Goal: Information Seeking & Learning: Learn about a topic

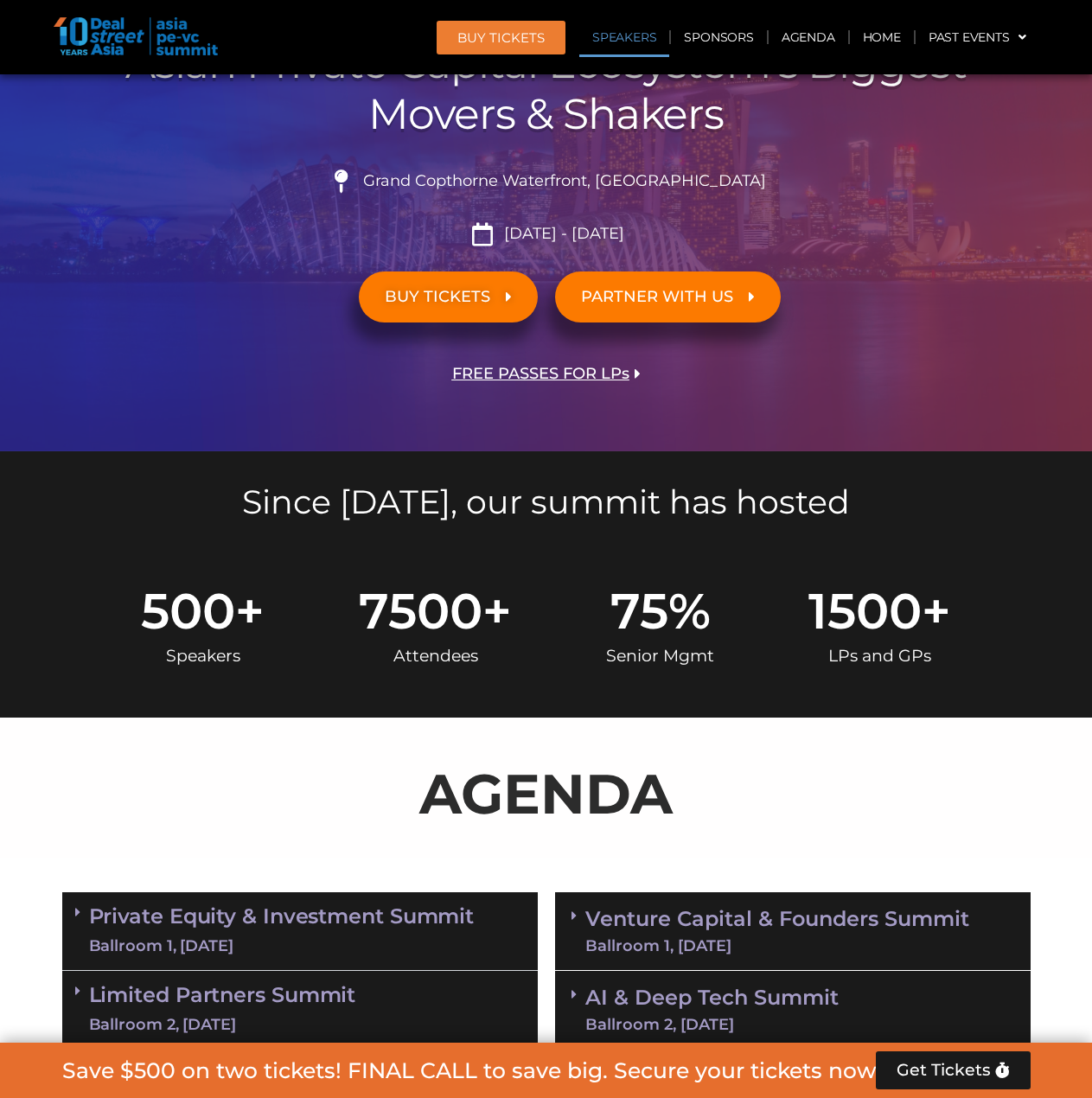
click at [627, 34] on link "Speakers" at bounding box center [624, 37] width 90 height 40
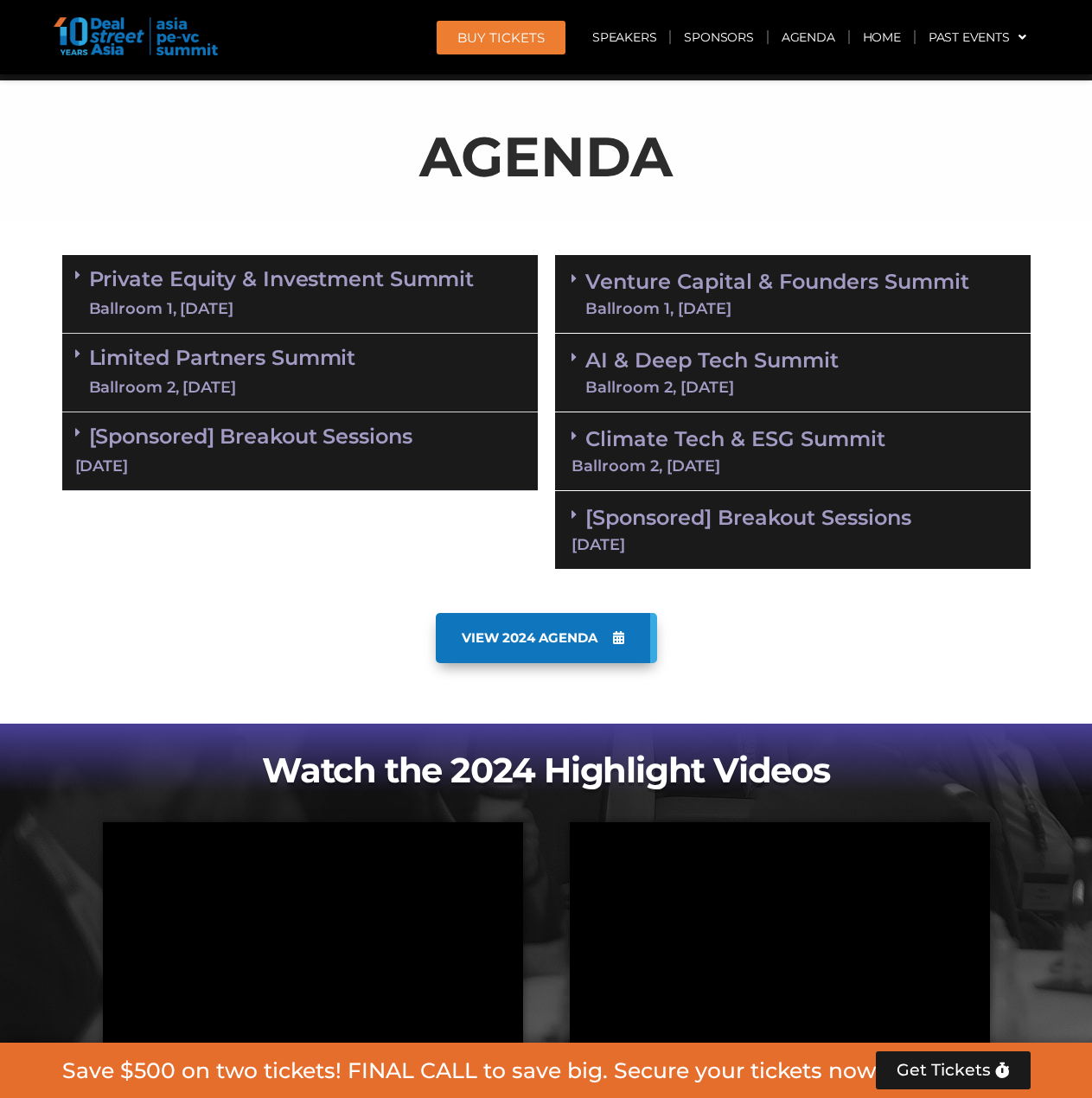
scroll to position [2049, 0]
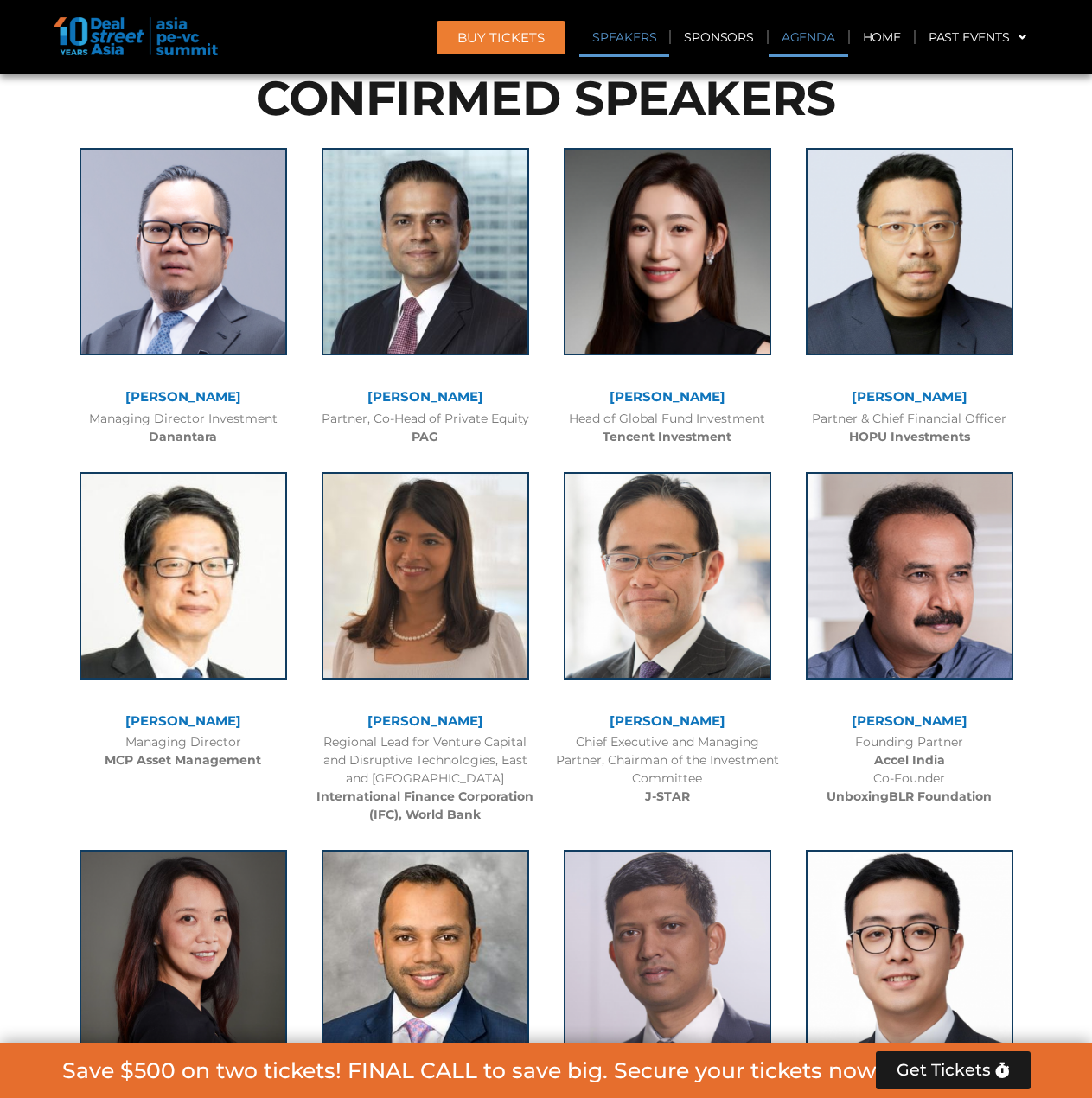
click at [808, 23] on link "Agenda" at bounding box center [808, 37] width 79 height 40
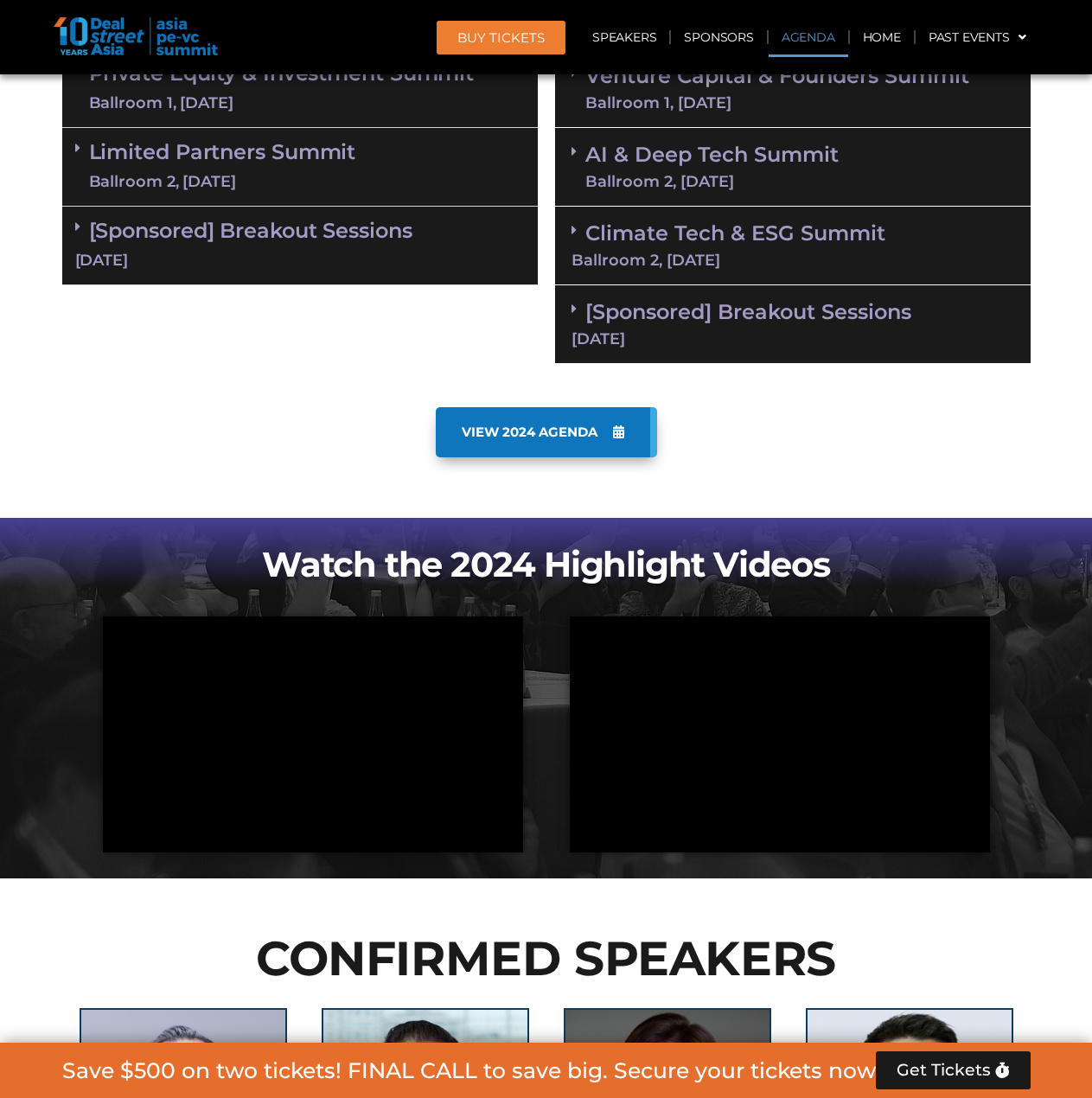
scroll to position [998, 0]
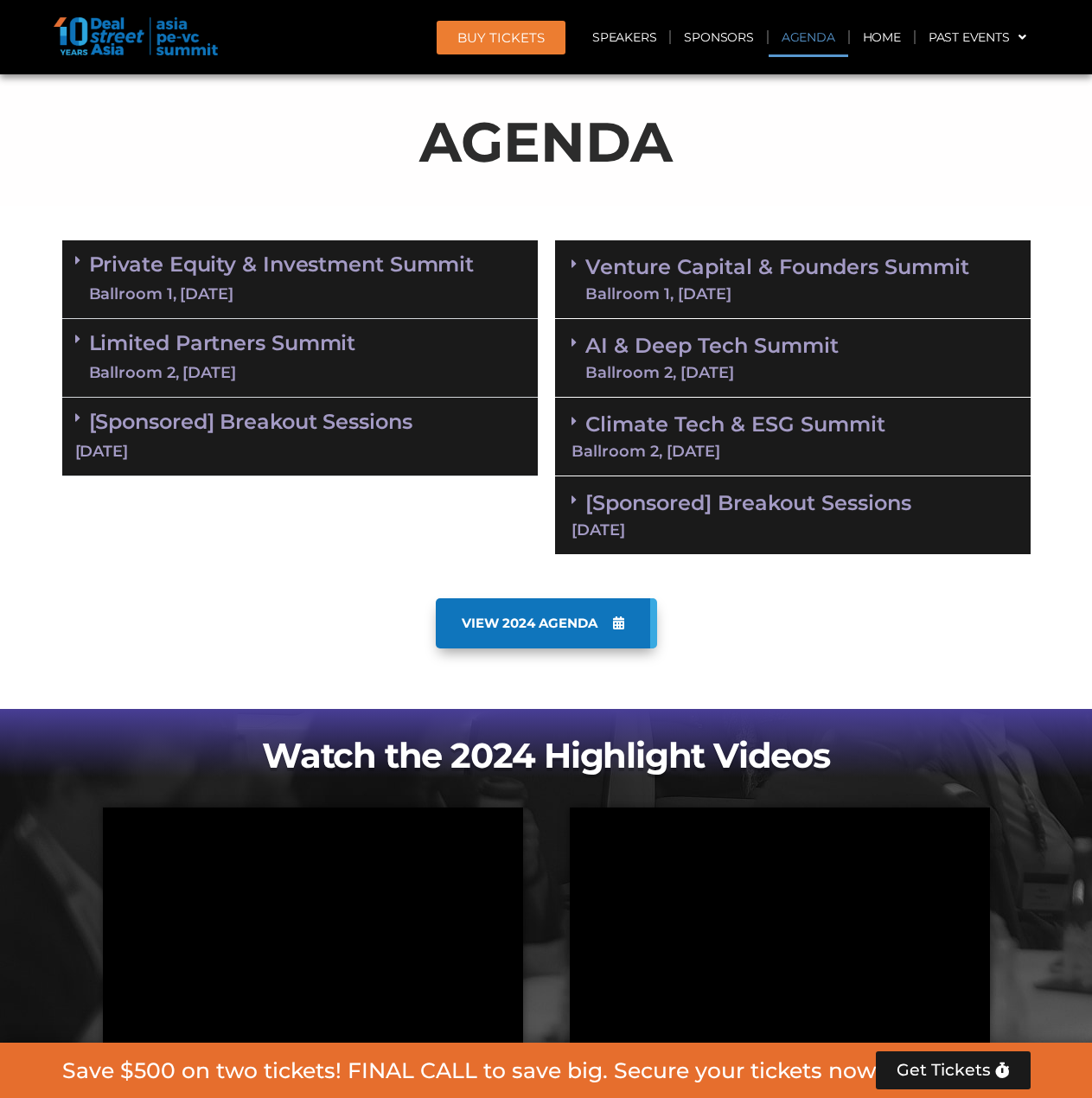
click at [262, 284] on div "Ballroom 1, [DATE]" at bounding box center [282, 294] width 386 height 21
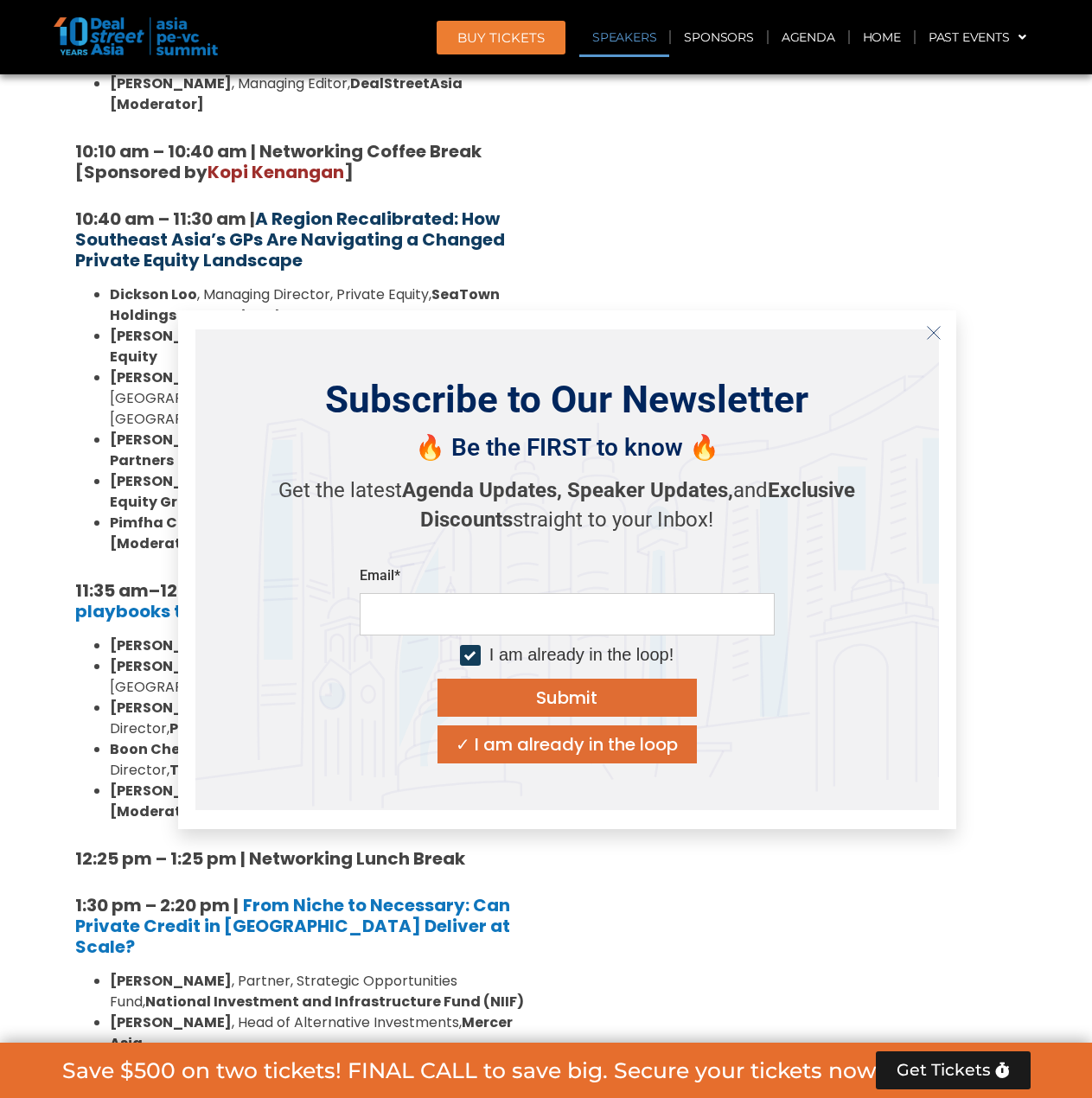
scroll to position [1776, 0]
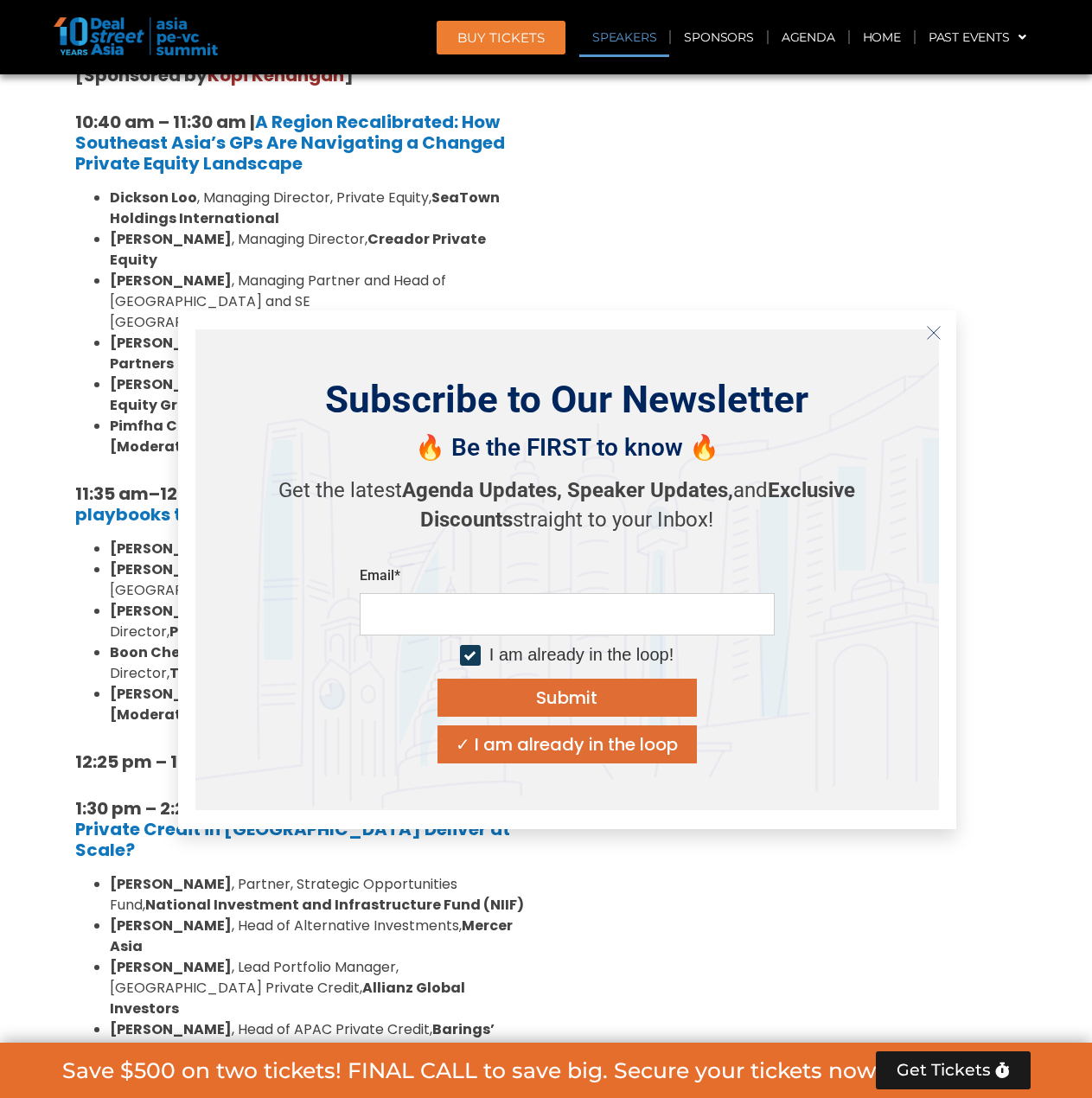
click at [921, 322] on button "Close" at bounding box center [934, 333] width 28 height 28
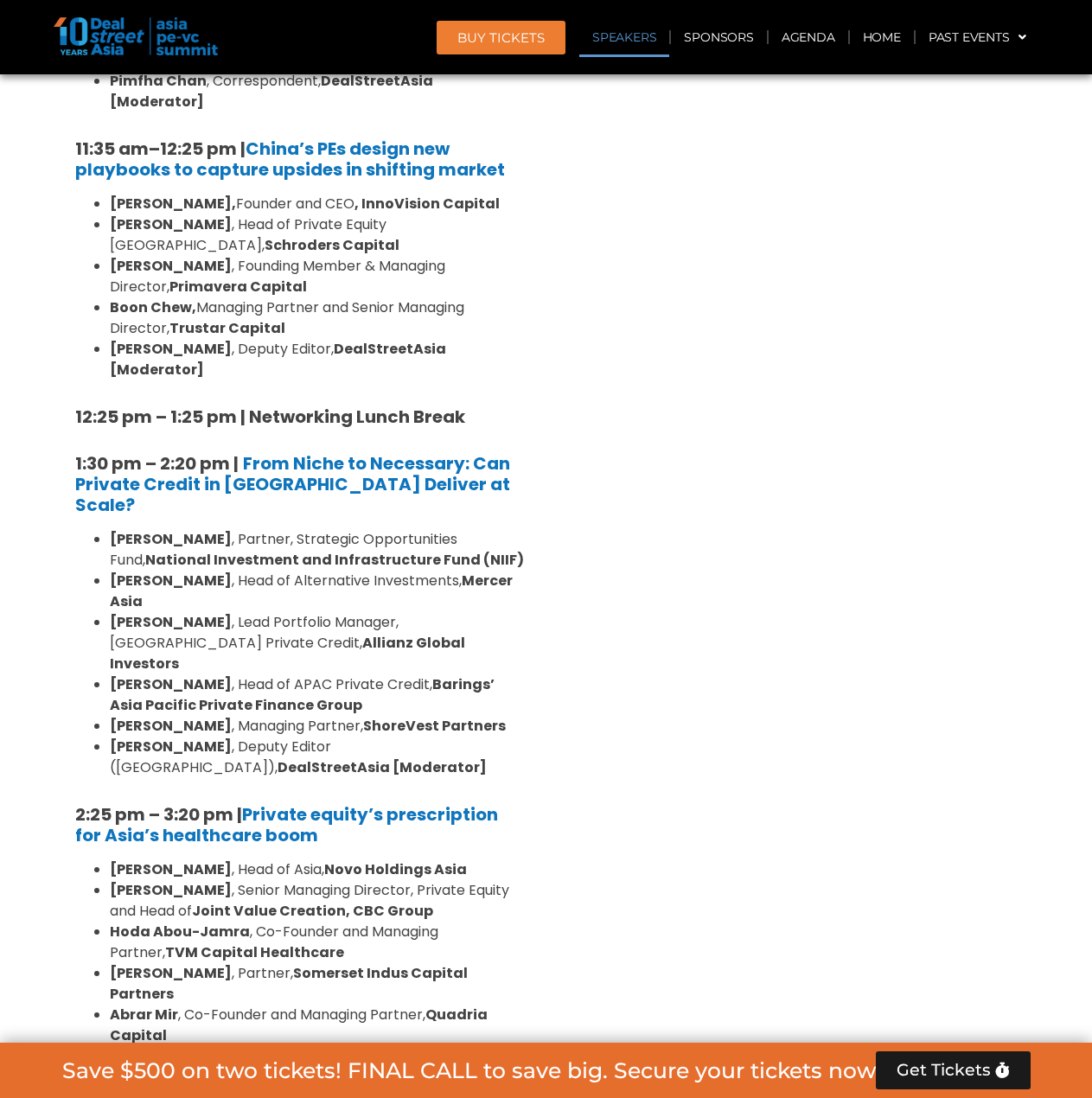
scroll to position [2123, 0]
click at [805, 614] on div "Venture Capital & Founders​ Summit Ballroom 1, [DATE] 8:00 am – 9:00 am | Regis…" at bounding box center [792, 640] width 493 height 3065
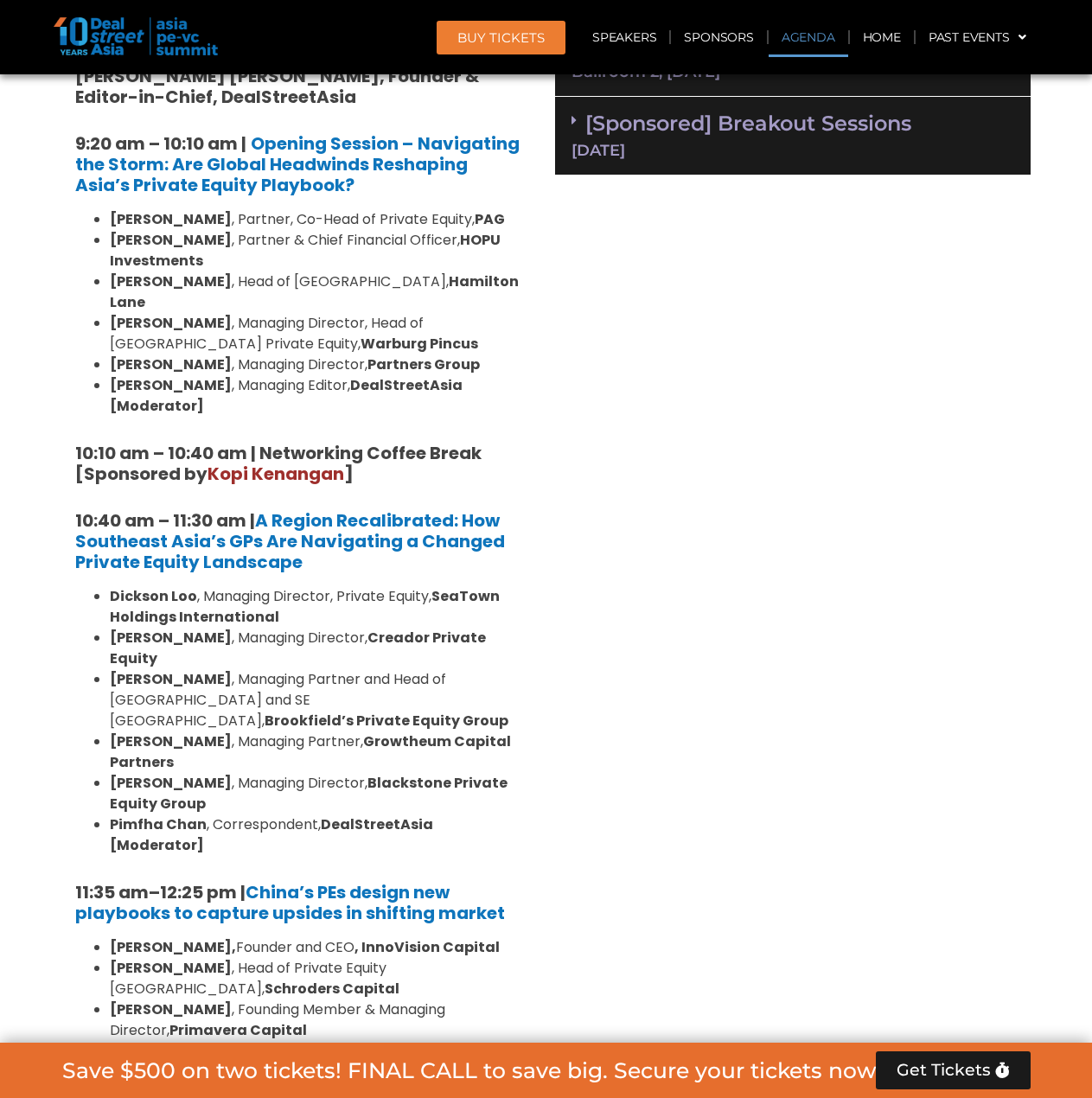
scroll to position [1384, 0]
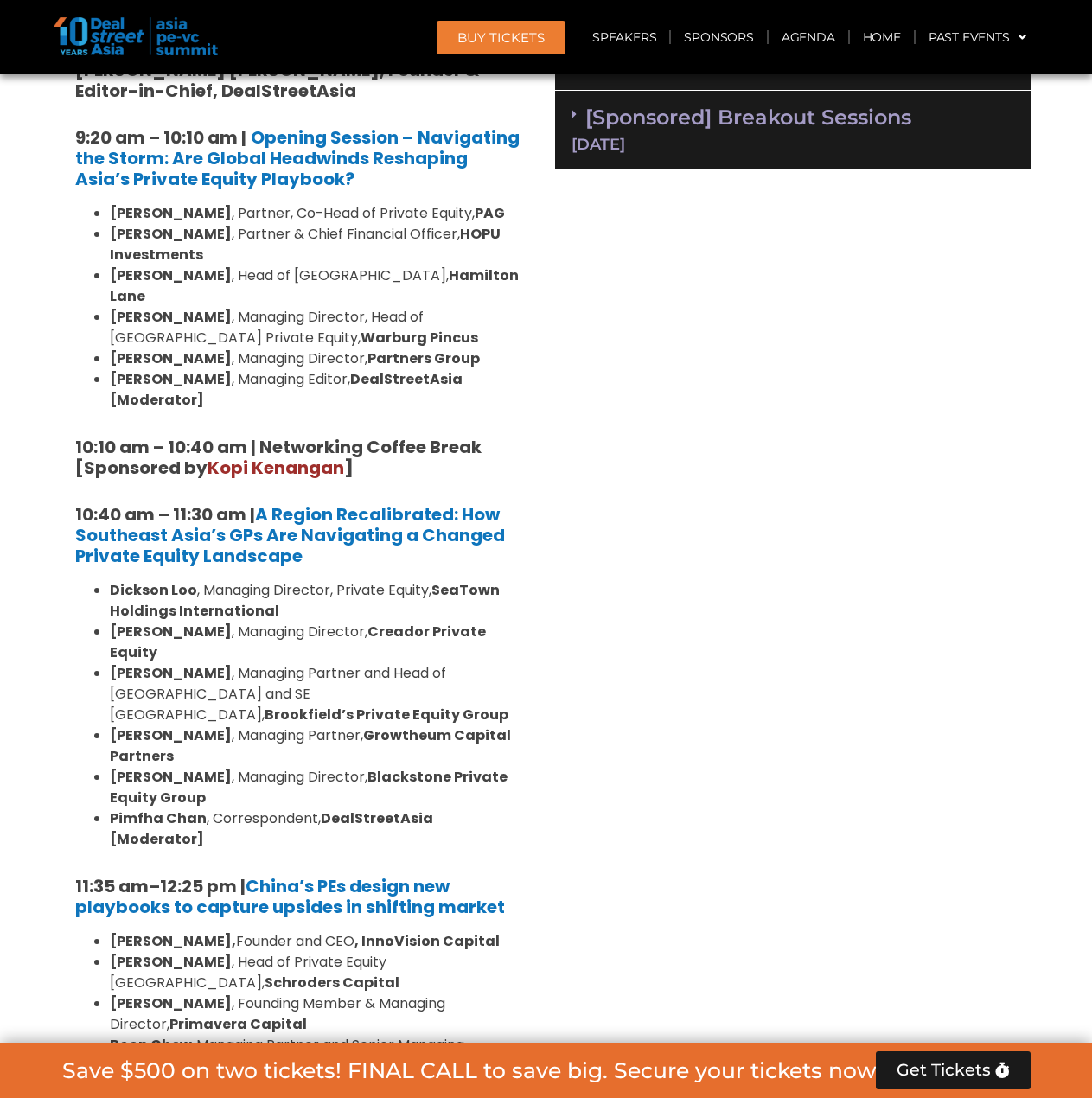
drag, startPoint x: 635, startPoint y: 777, endPoint x: 507, endPoint y: 751, distance: 130.6
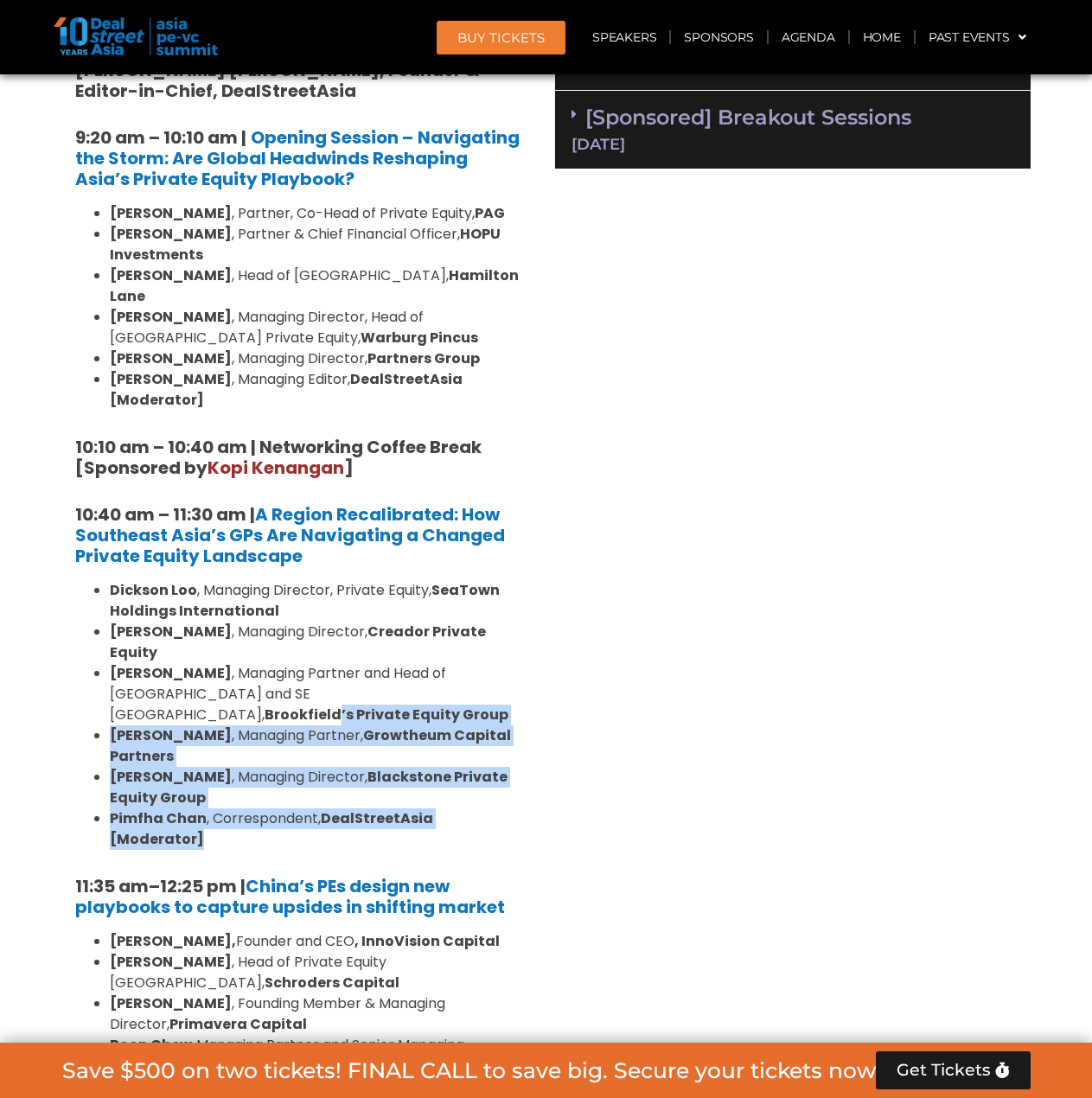
drag, startPoint x: 263, startPoint y: 651, endPoint x: 534, endPoint y: 762, distance: 292.9
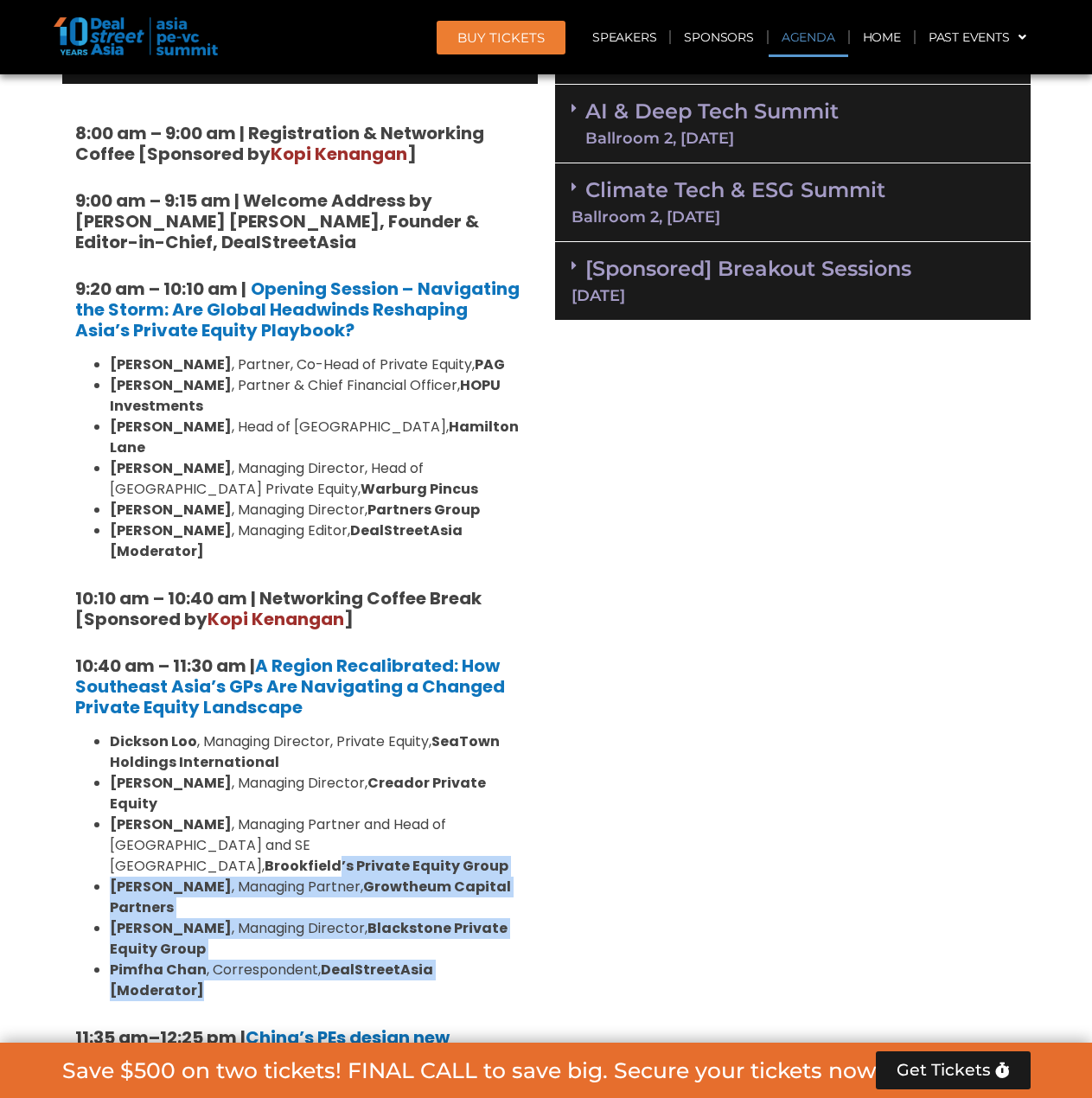
scroll to position [1211, 0]
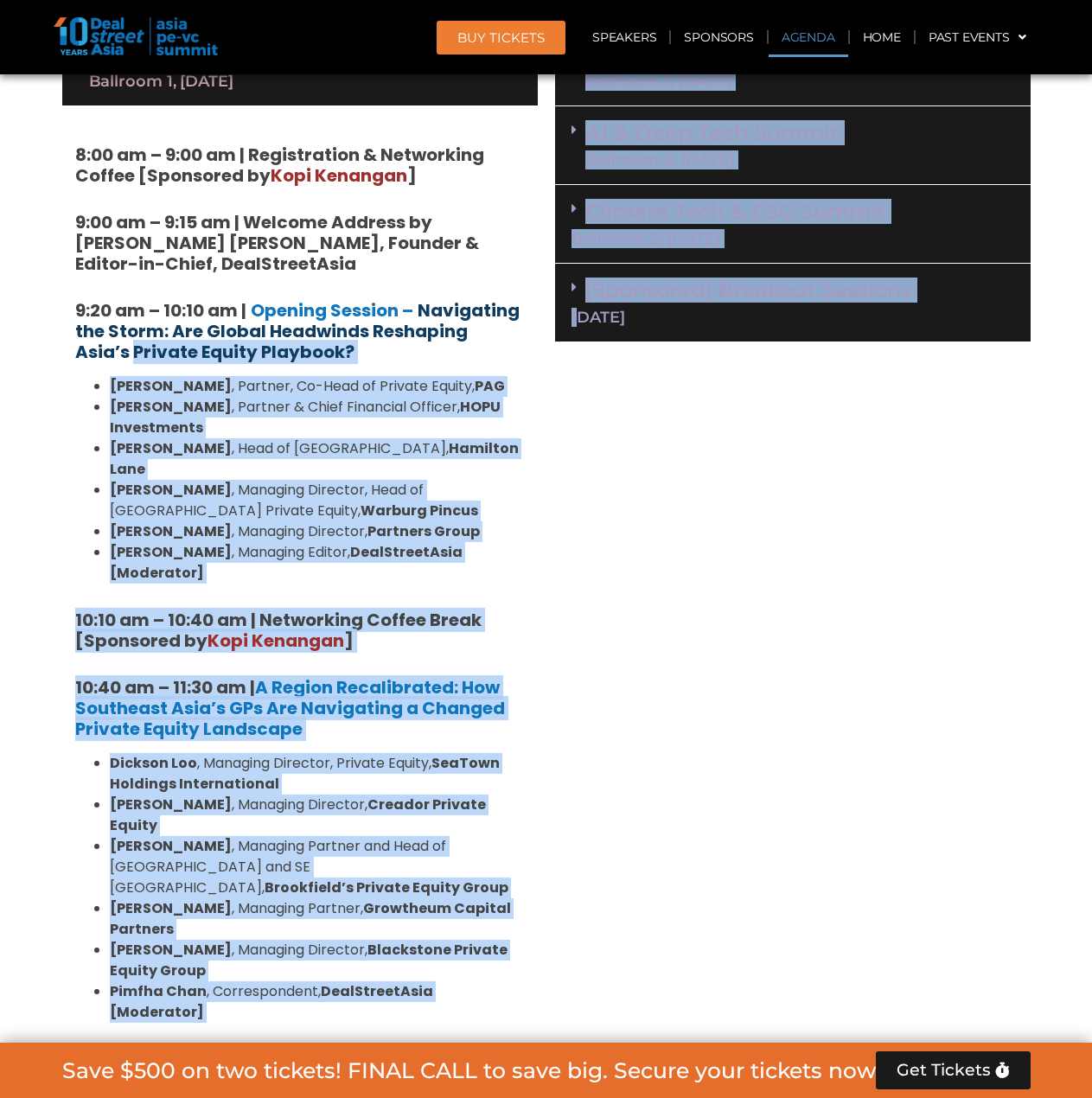
drag, startPoint x: 576, startPoint y: 543, endPoint x: 74, endPoint y: 349, distance: 538.2
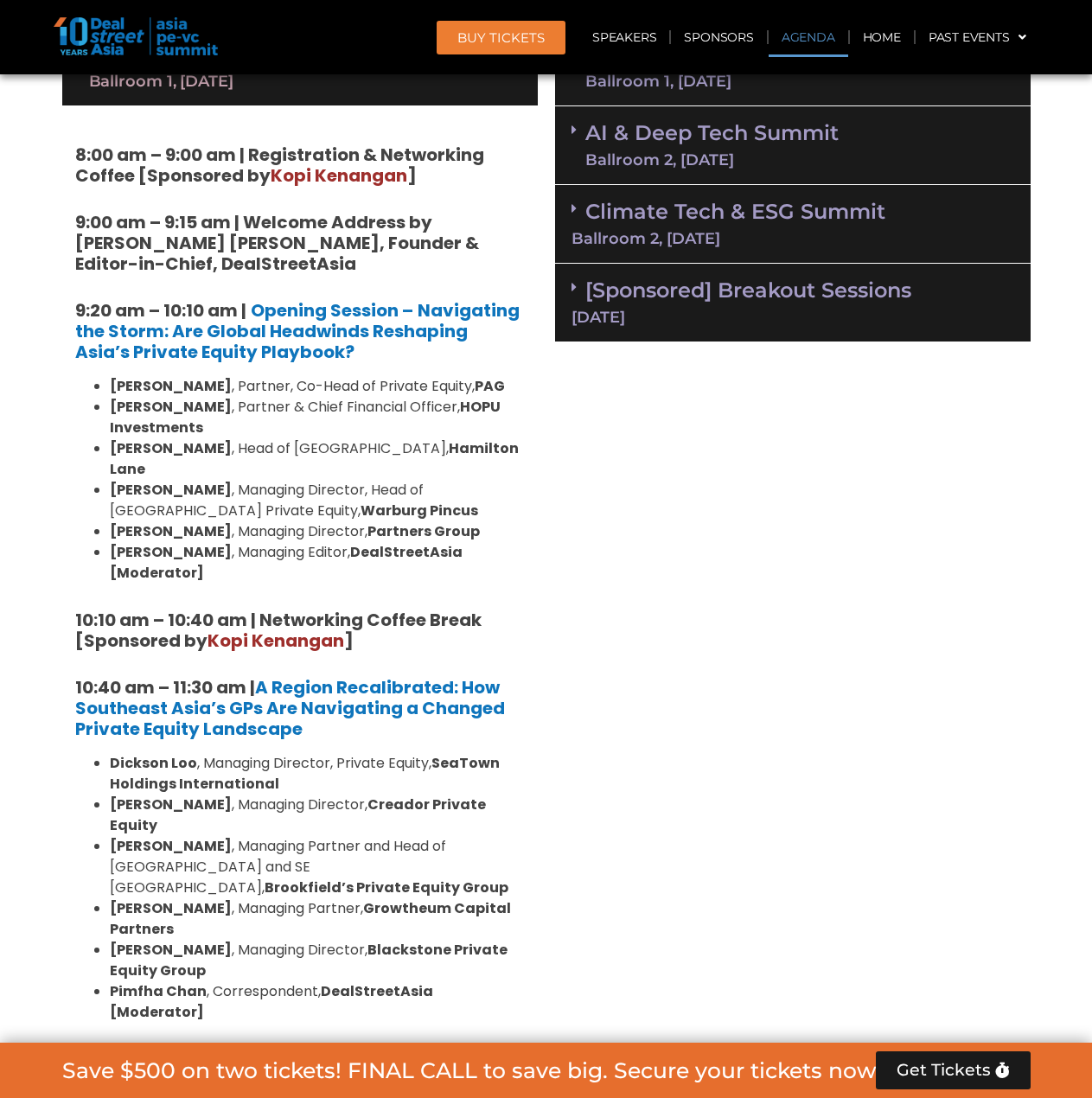
drag, startPoint x: 632, startPoint y: 552, endPoint x: 14, endPoint y: 422, distance: 631.5
drag, startPoint x: 754, startPoint y: 553, endPoint x: 713, endPoint y: 545, distance: 41.8
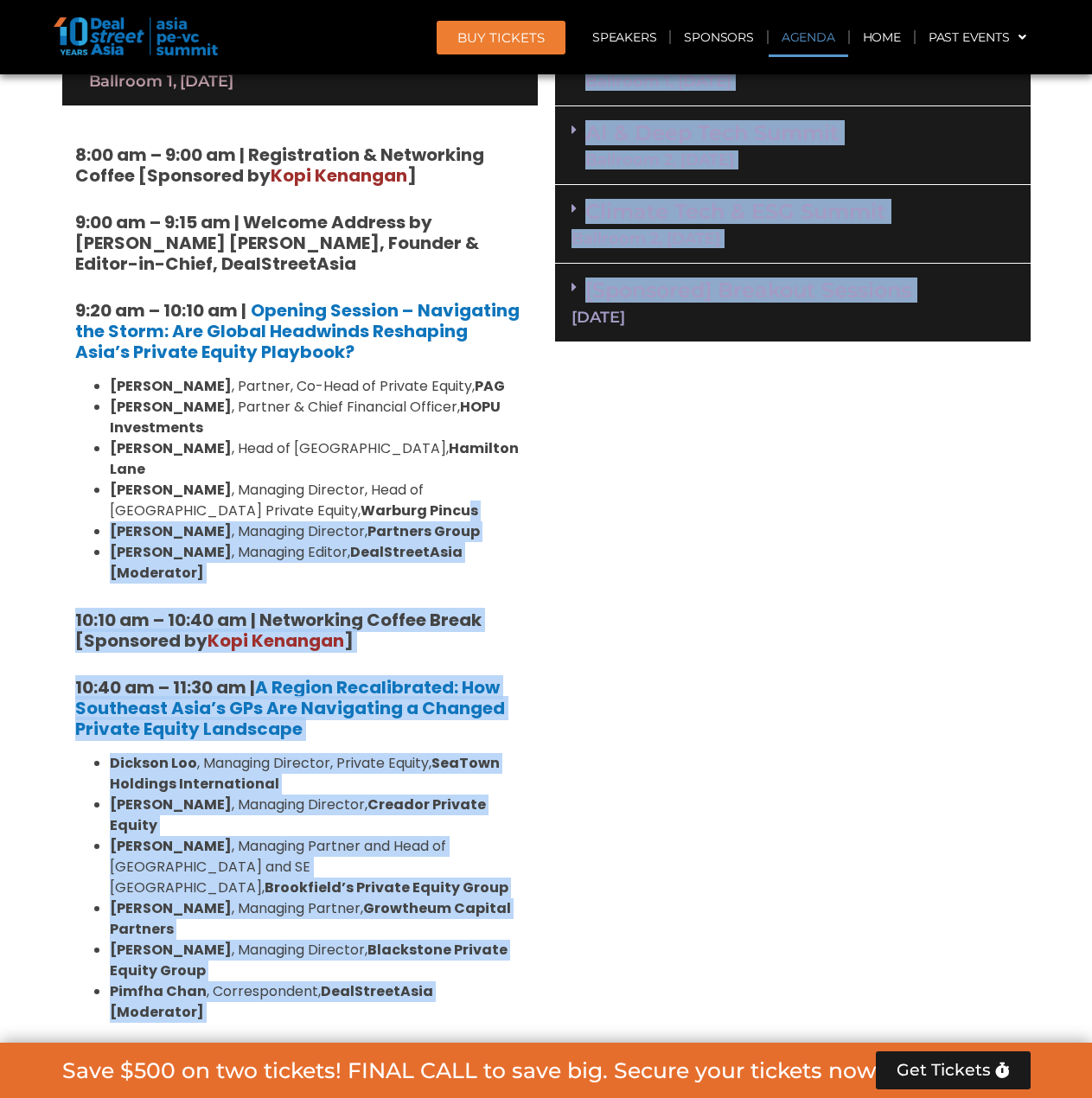
drag, startPoint x: 546, startPoint y: 535, endPoint x: 347, endPoint y: 483, distance: 205.7
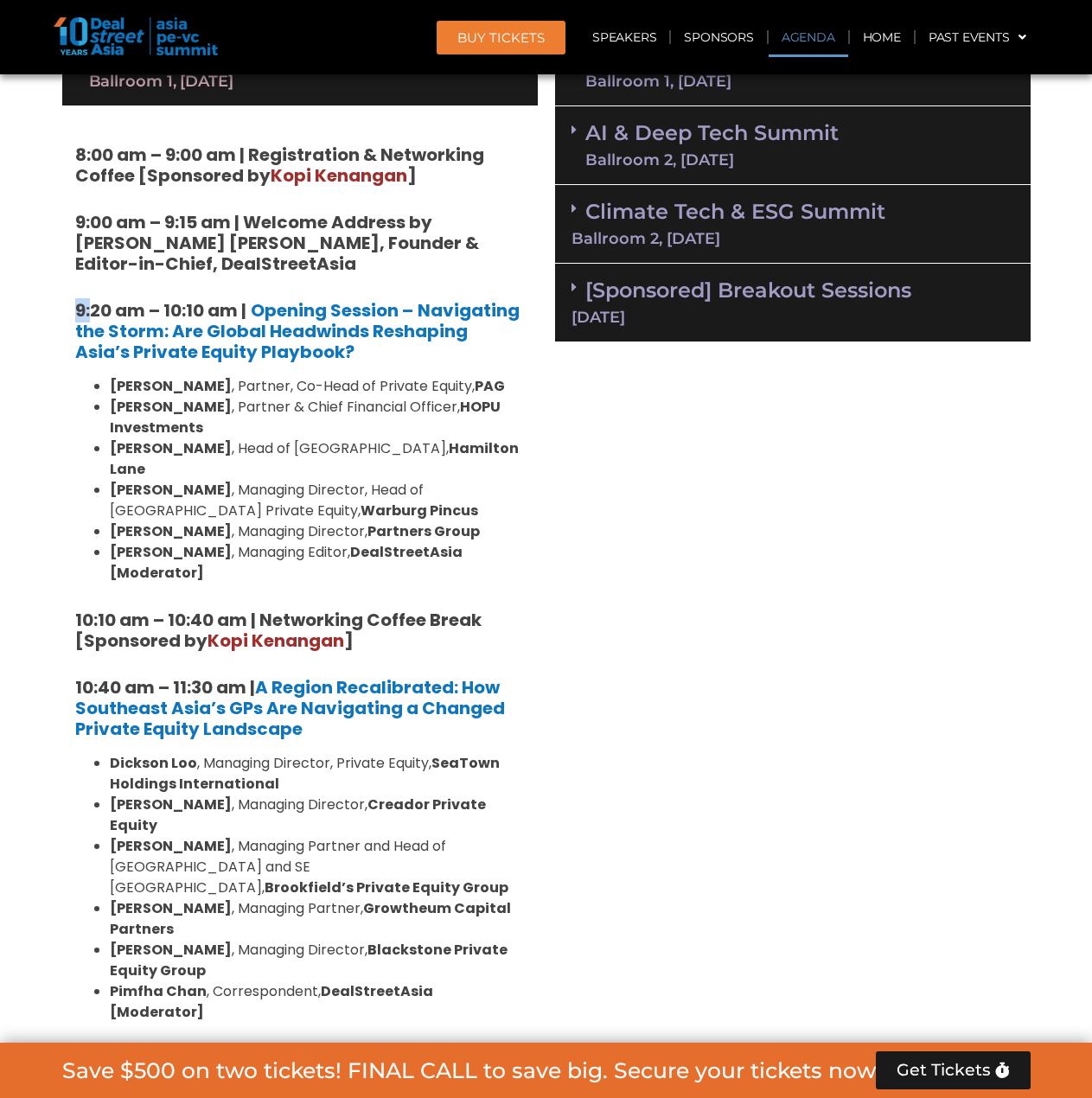
drag, startPoint x: 93, startPoint y: 307, endPoint x: 79, endPoint y: 307, distance: 14.0
click at [79, 307] on strong "9:20 am – 10:10 am |" at bounding box center [160, 310] width 171 height 24
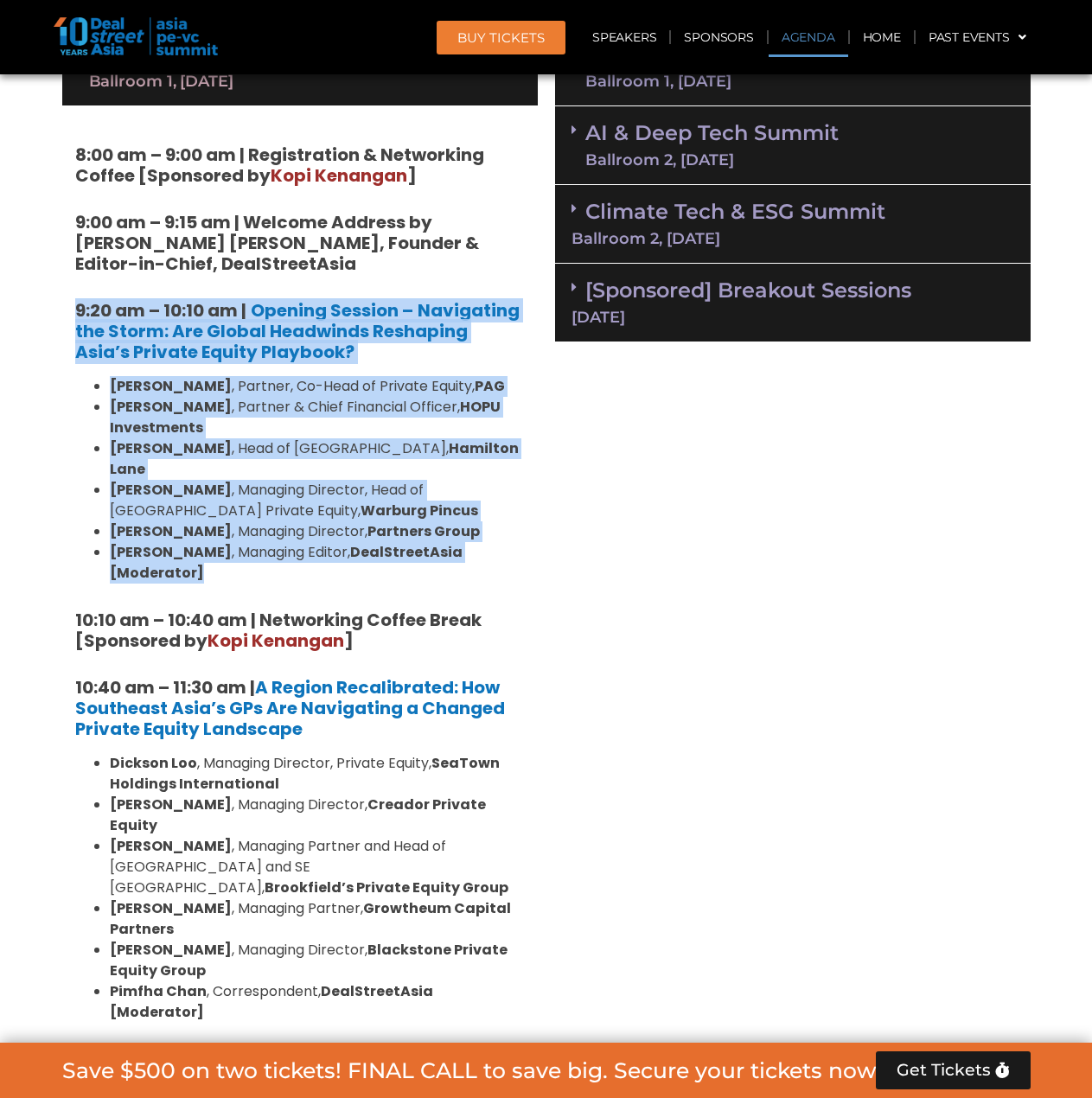
drag, startPoint x: 69, startPoint y: 302, endPoint x: 527, endPoint y: 529, distance: 511.2
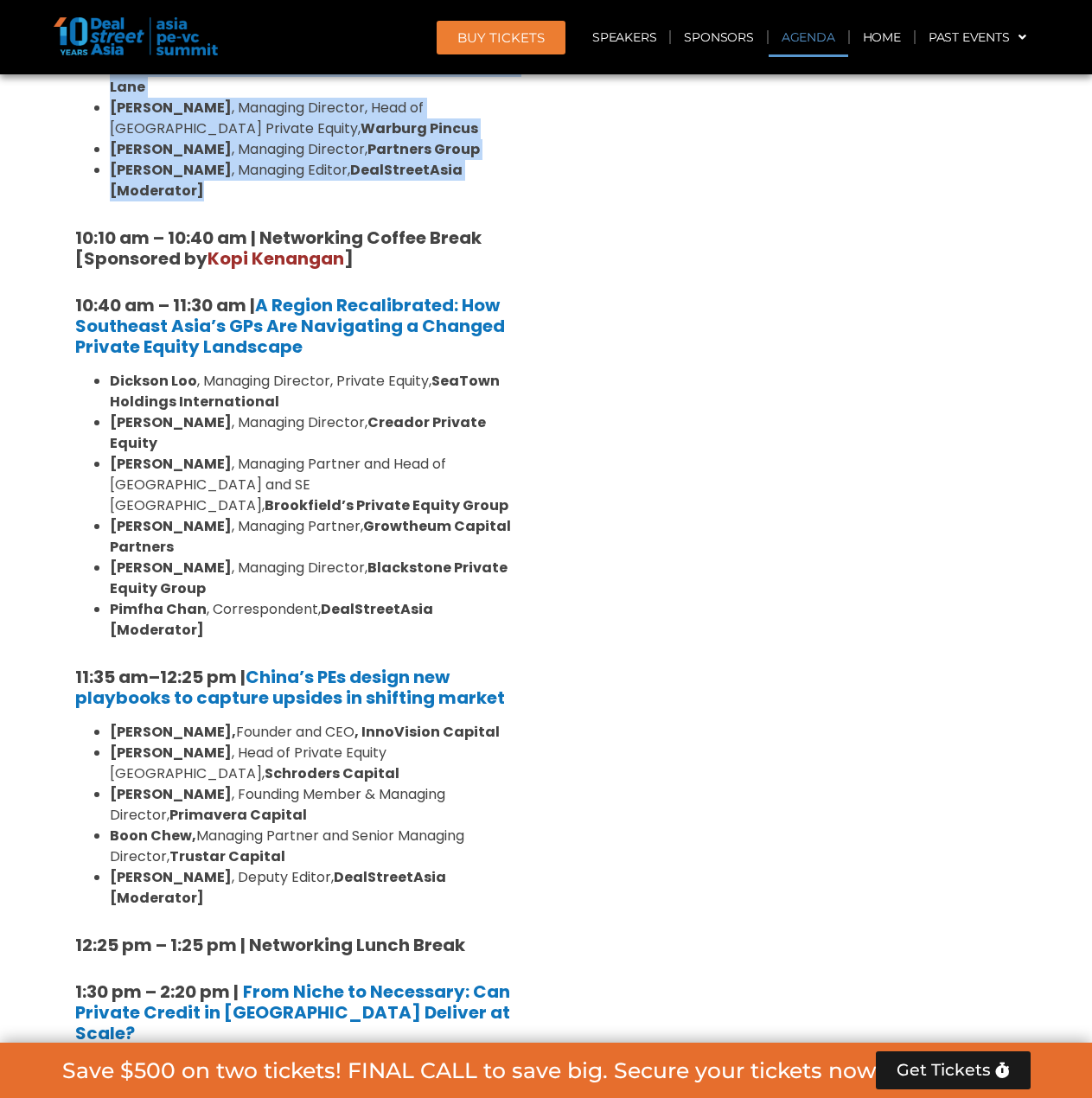
scroll to position [1643, 0]
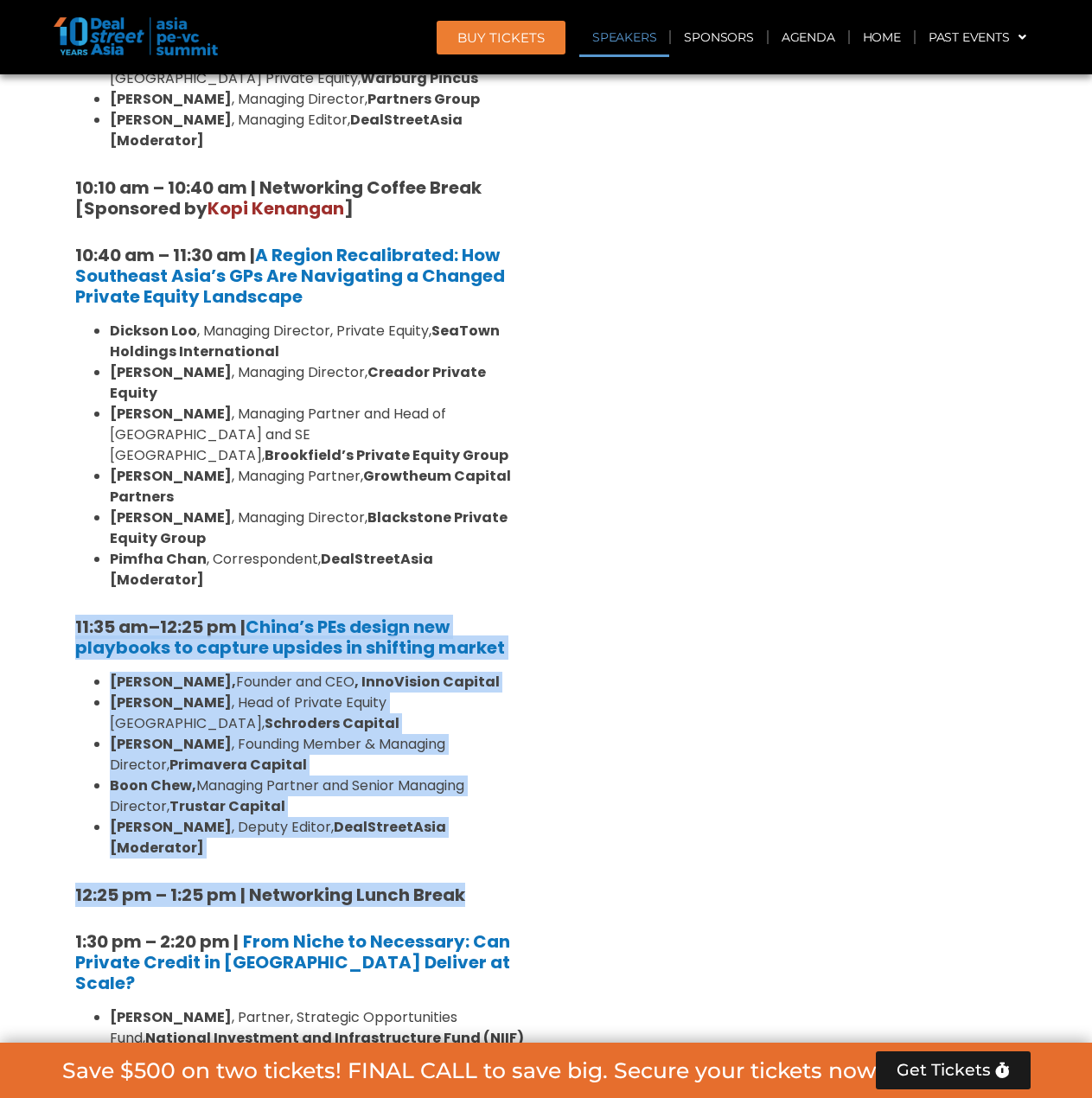
drag, startPoint x: 74, startPoint y: 521, endPoint x: 519, endPoint y: 743, distance: 497.3
click at [519, 743] on div "8:00 am – 9:00 am | Registration & Networking Coffee [Sponsored by [PERSON_NAME…" at bounding box center [300, 1080] width 476 height 2814
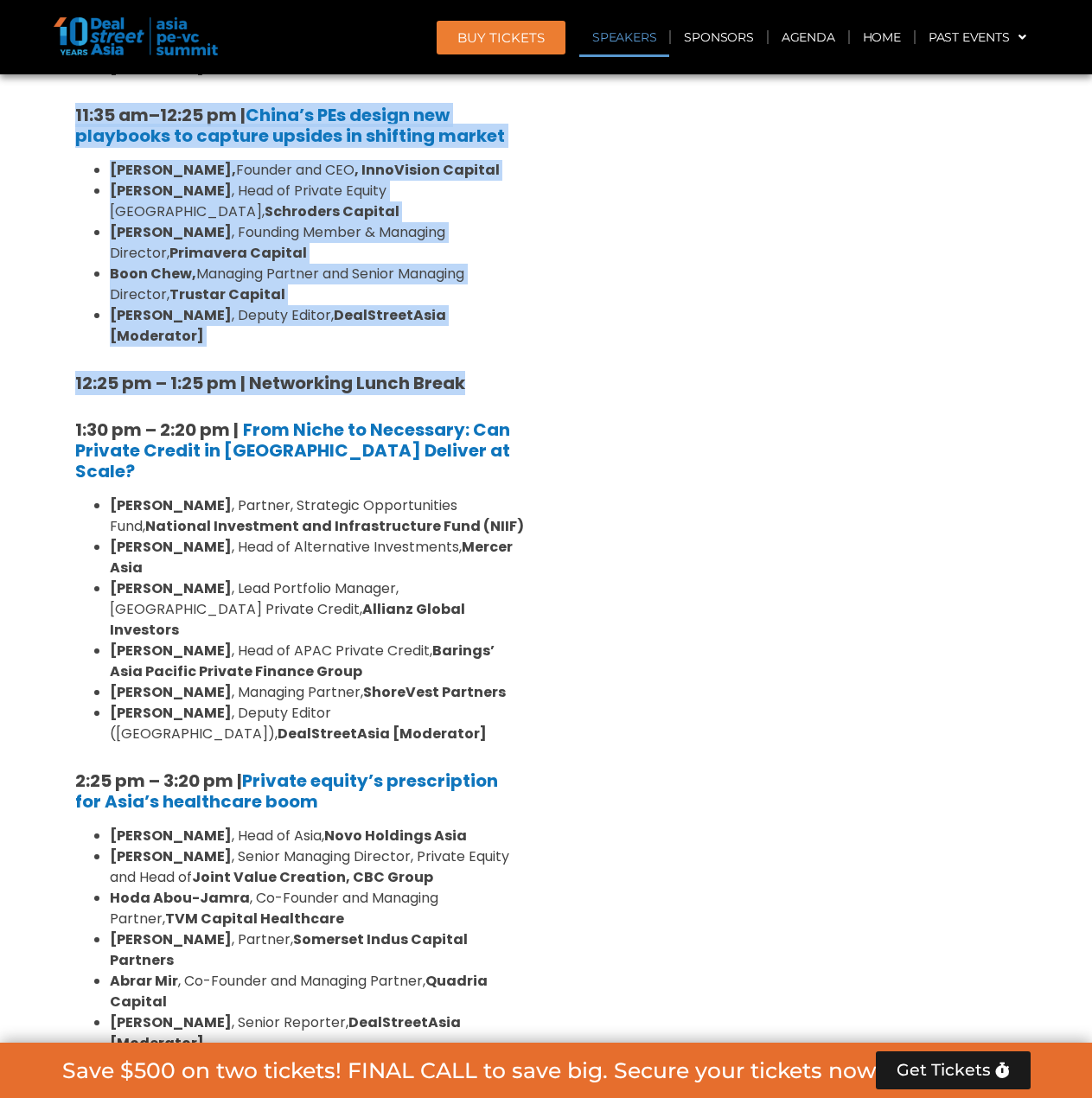
scroll to position [2162, 0]
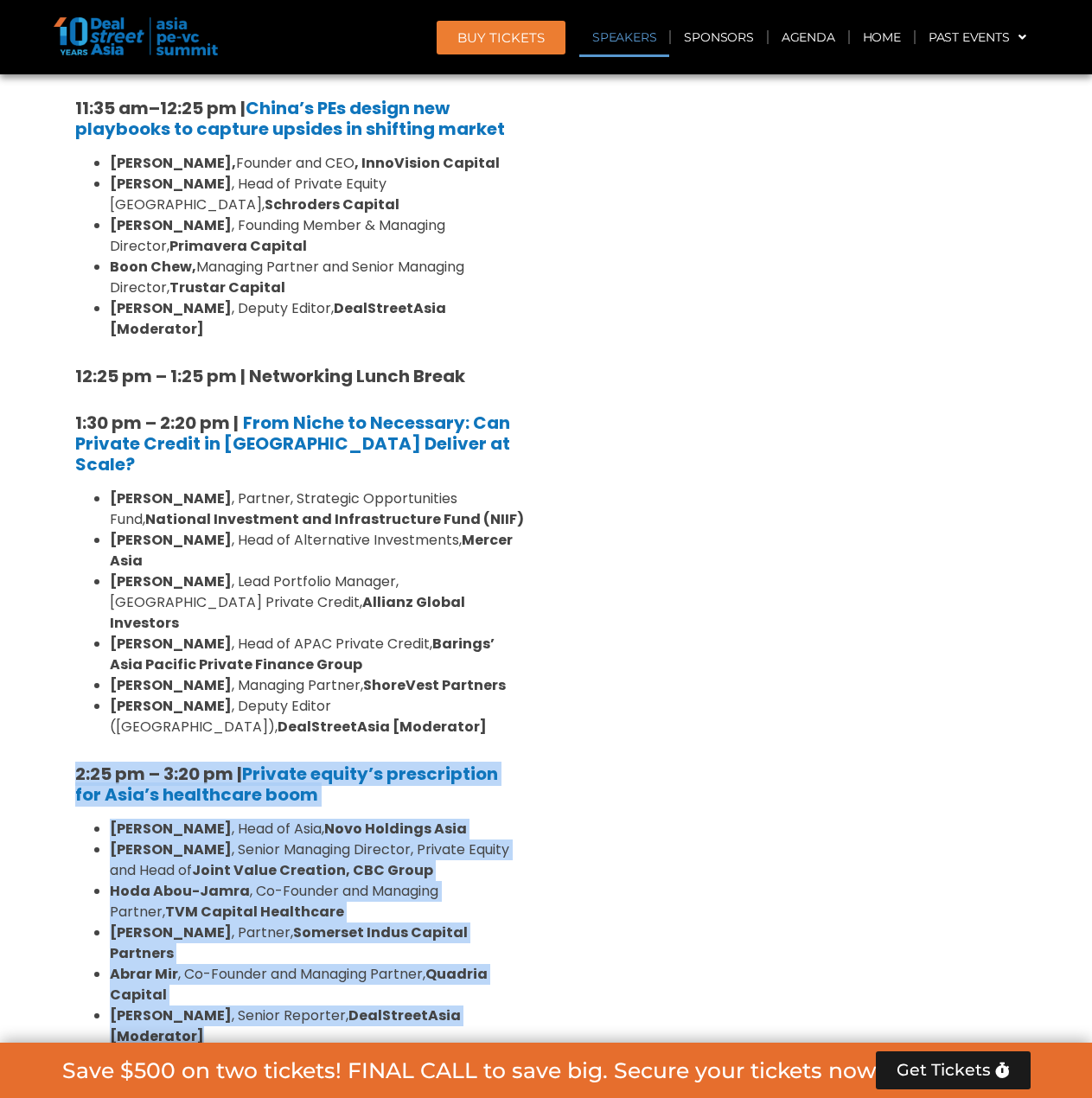
drag, startPoint x: 21, startPoint y: 567, endPoint x: 542, endPoint y: 805, distance: 572.8
click at [542, 805] on section "Private Equity & Investment Summit Ballroom 1, [DATE] 8:00 am – 9:00 am | Regis…" at bounding box center [546, 600] width 1092 height 3065
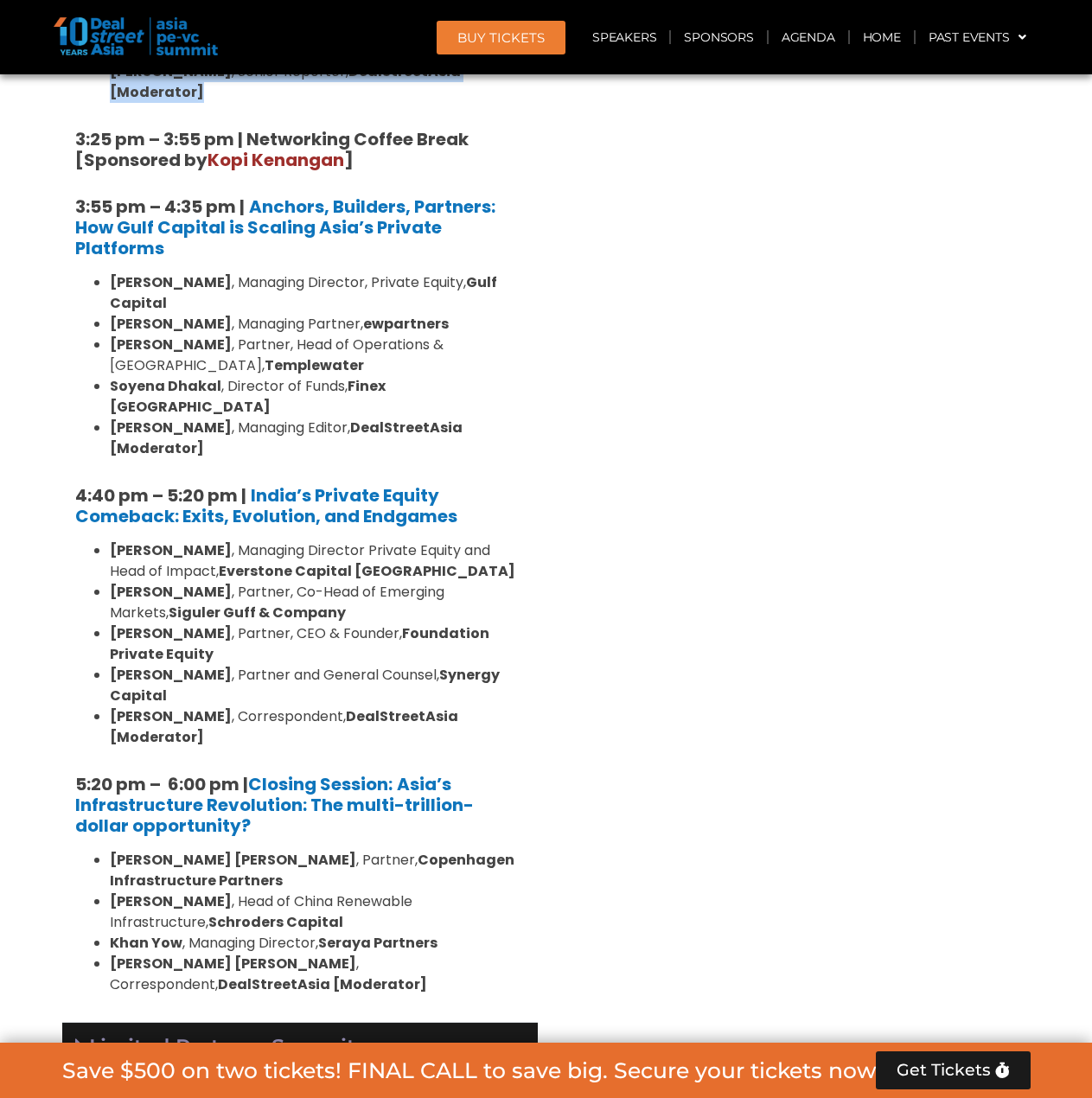
scroll to position [3114, 0]
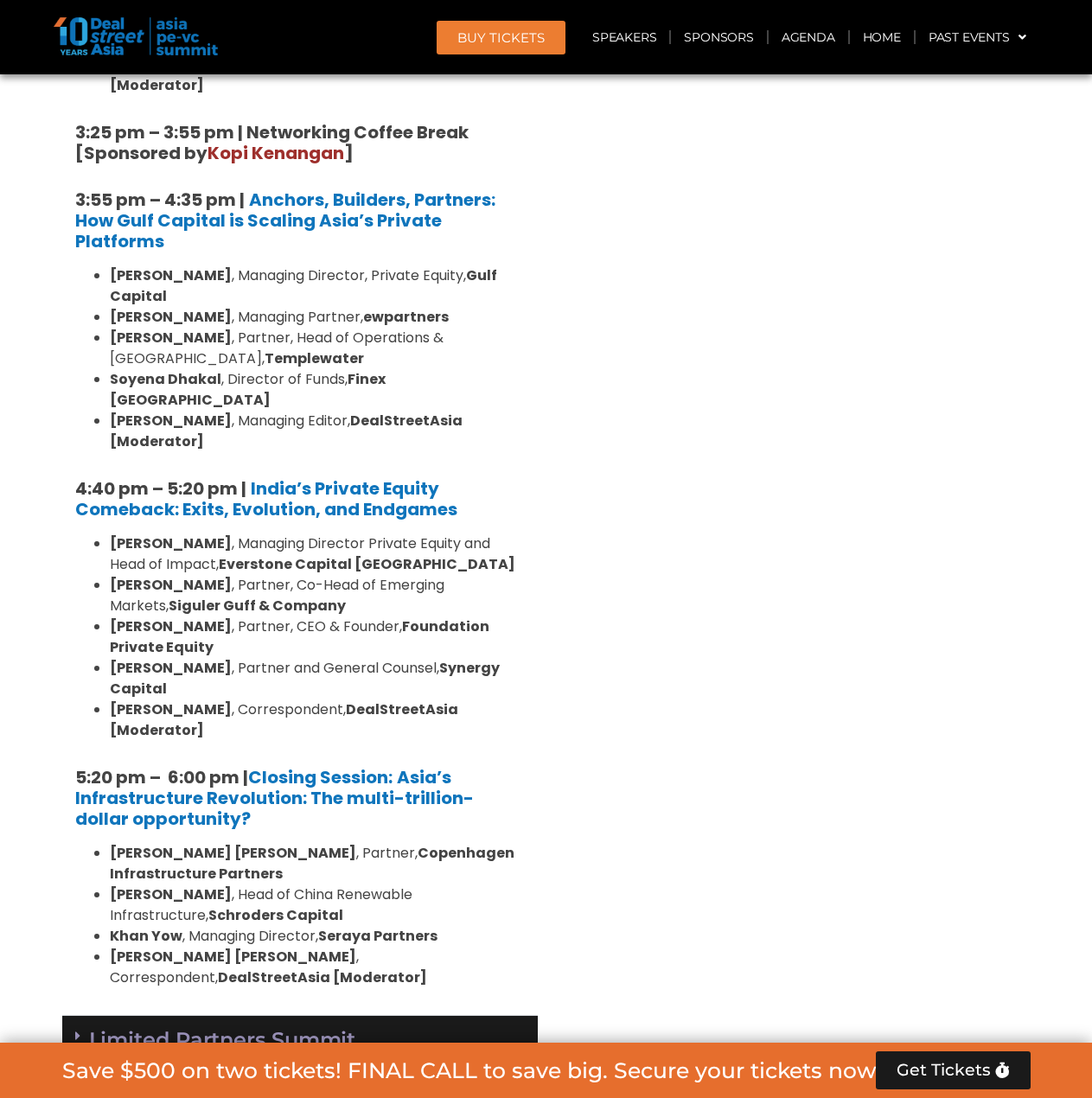
click at [334, 1016] on div "Limited Partners [GEOGRAPHIC_DATA] 2, [DATE]" at bounding box center [300, 1056] width 476 height 79
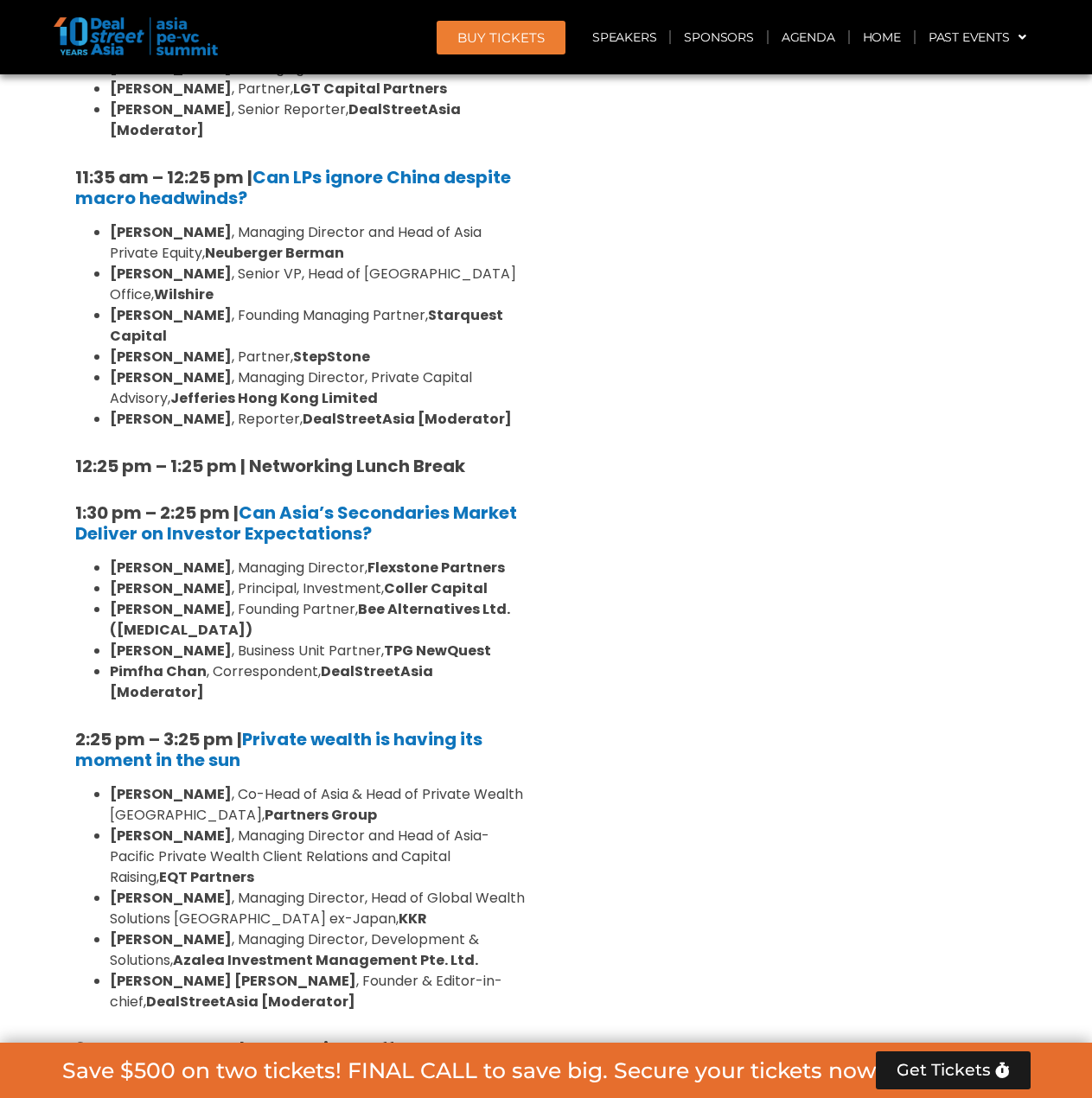
scroll to position [4497, 0]
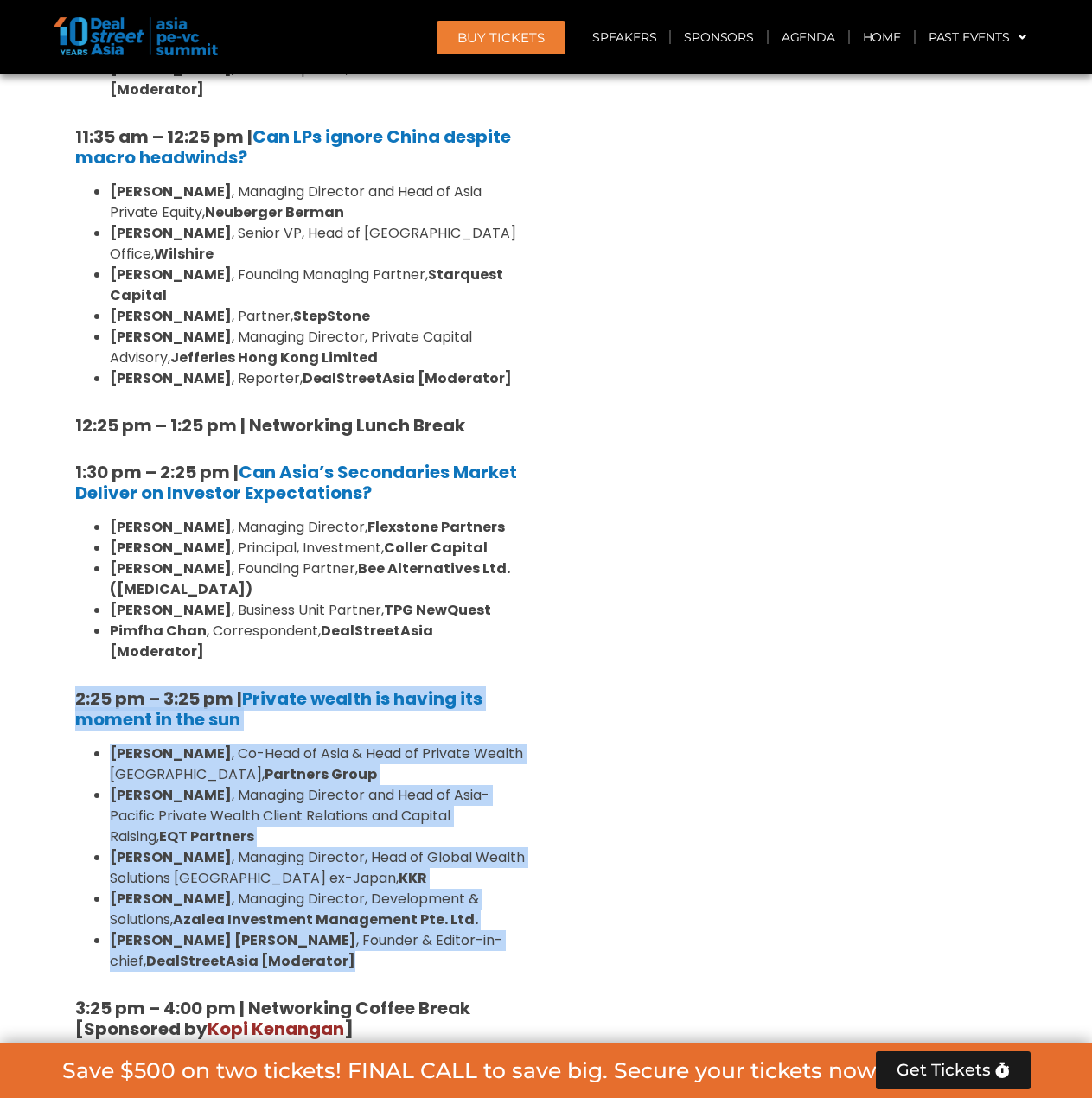
drag, startPoint x: 442, startPoint y: 595, endPoint x: 74, endPoint y: 330, distance: 453.5
click at [74, 330] on div "10:40 am – 10:45 am | Welcome Address by [PERSON_NAME] [PERSON_NAME], Founder &…" at bounding box center [300, 691] width 476 height 1961
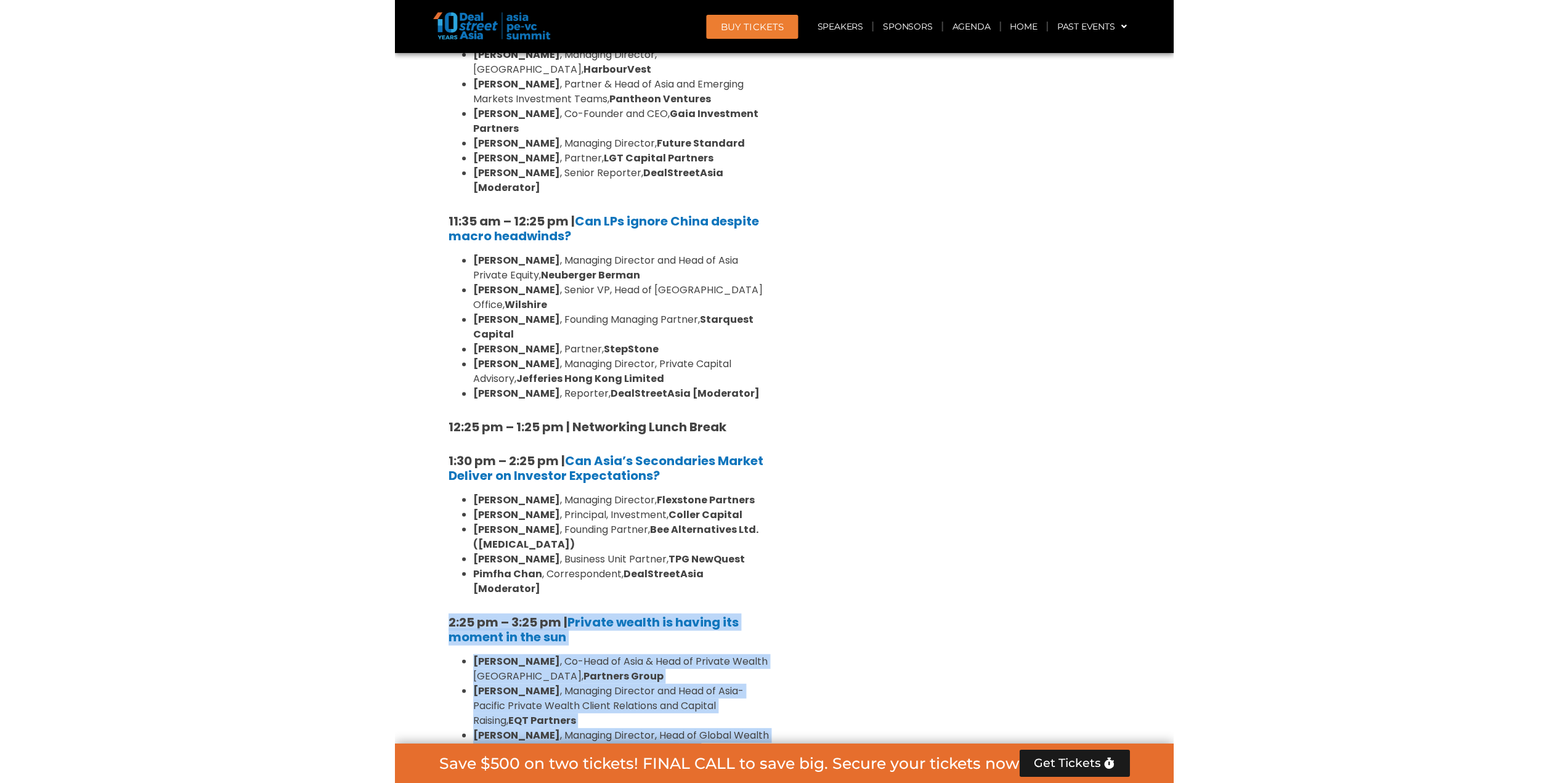
scroll to position [3081, 0]
